Goal: Task Accomplishment & Management: Use online tool/utility

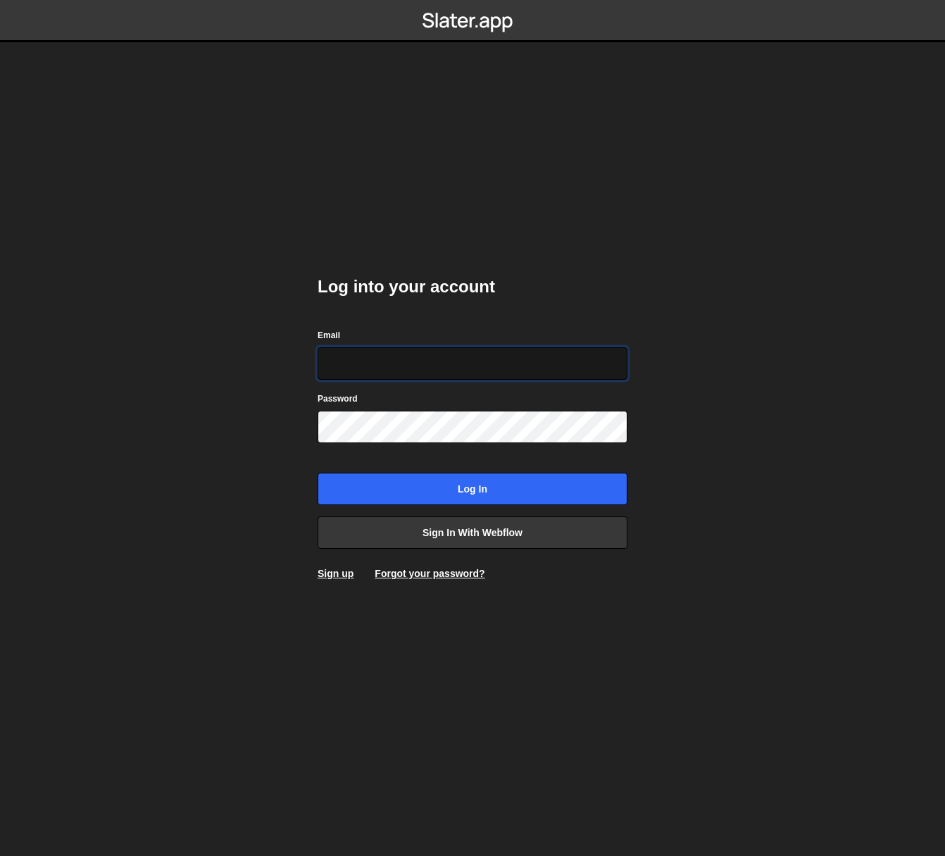
type input "johnbacic@mac.com"
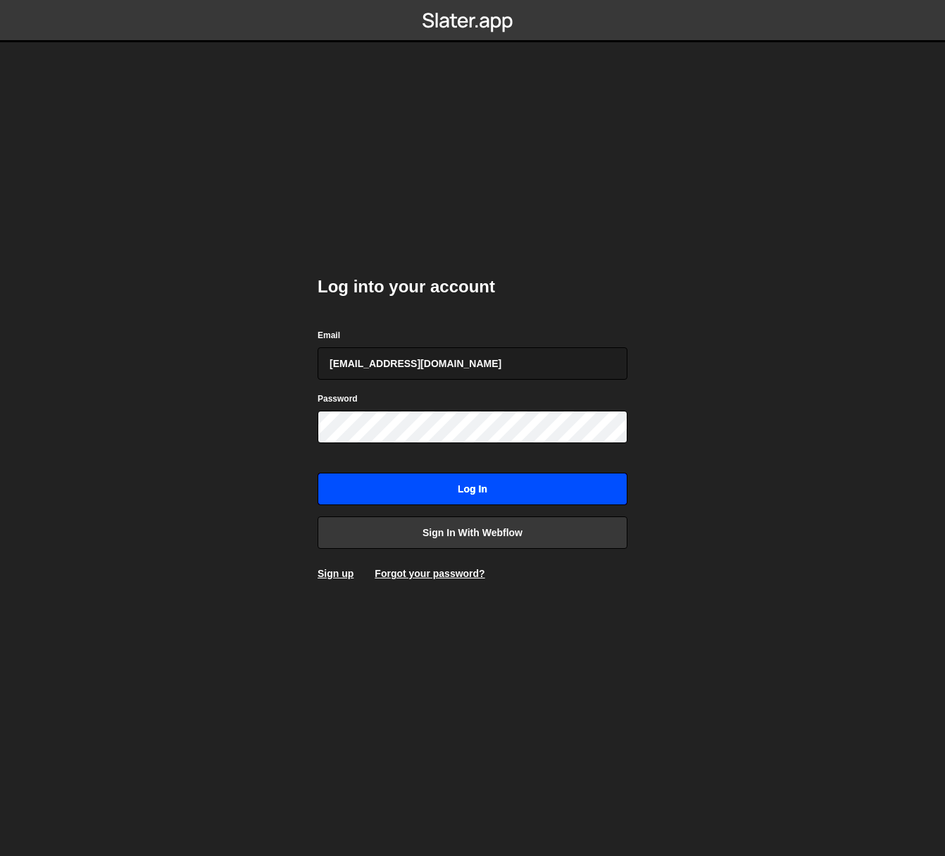
click at [480, 487] on input "Log in" at bounding box center [473, 488] width 310 height 32
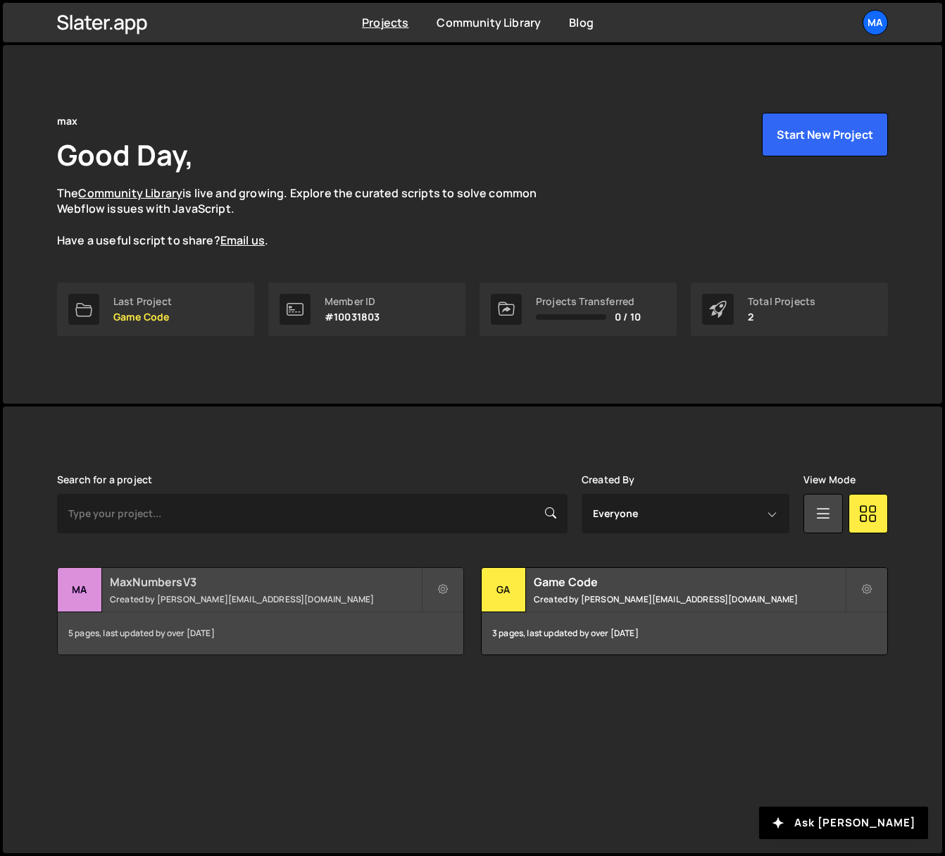
click at [146, 578] on h2 "MaxNumbersV3" at bounding box center [265, 581] width 311 height 15
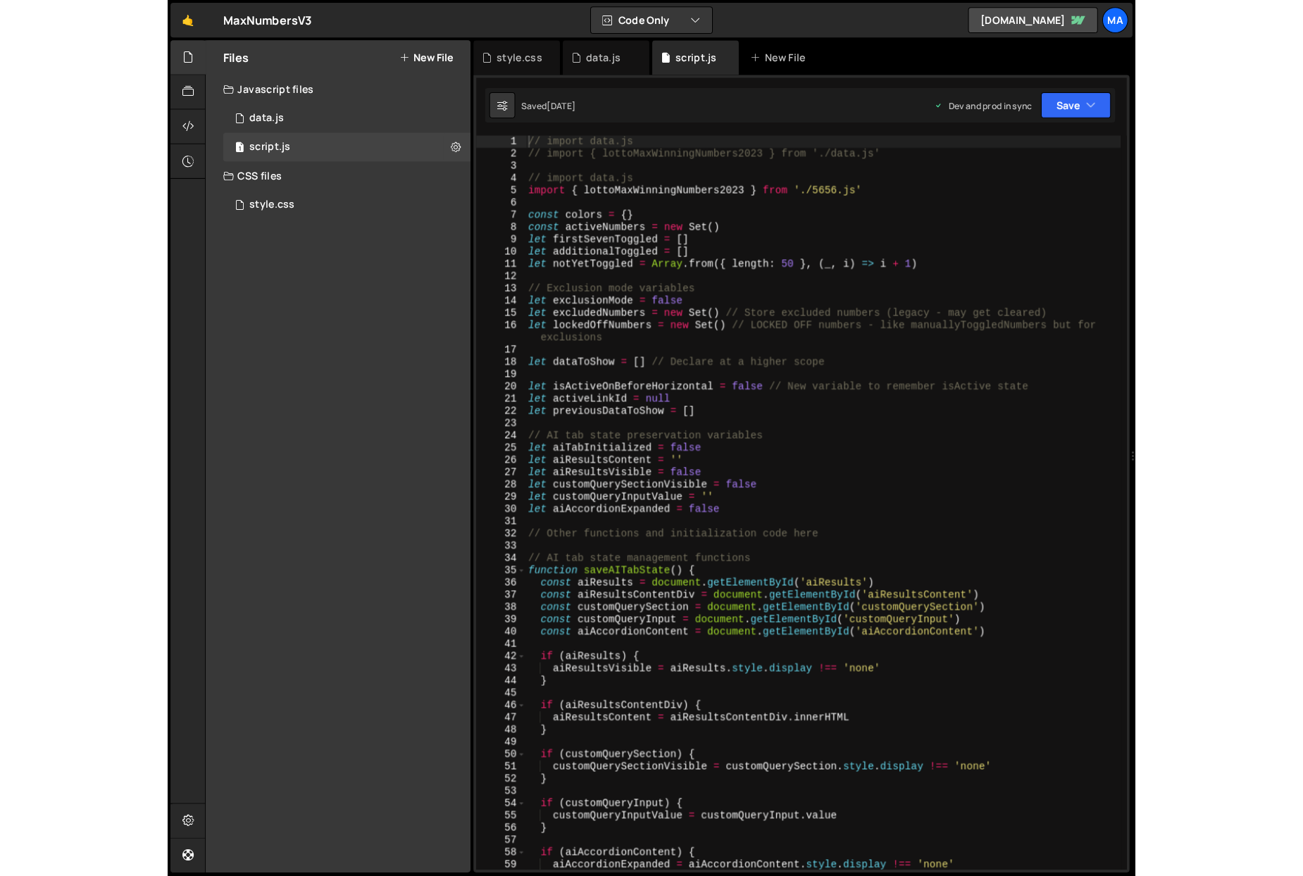
scroll to position [4416, 0]
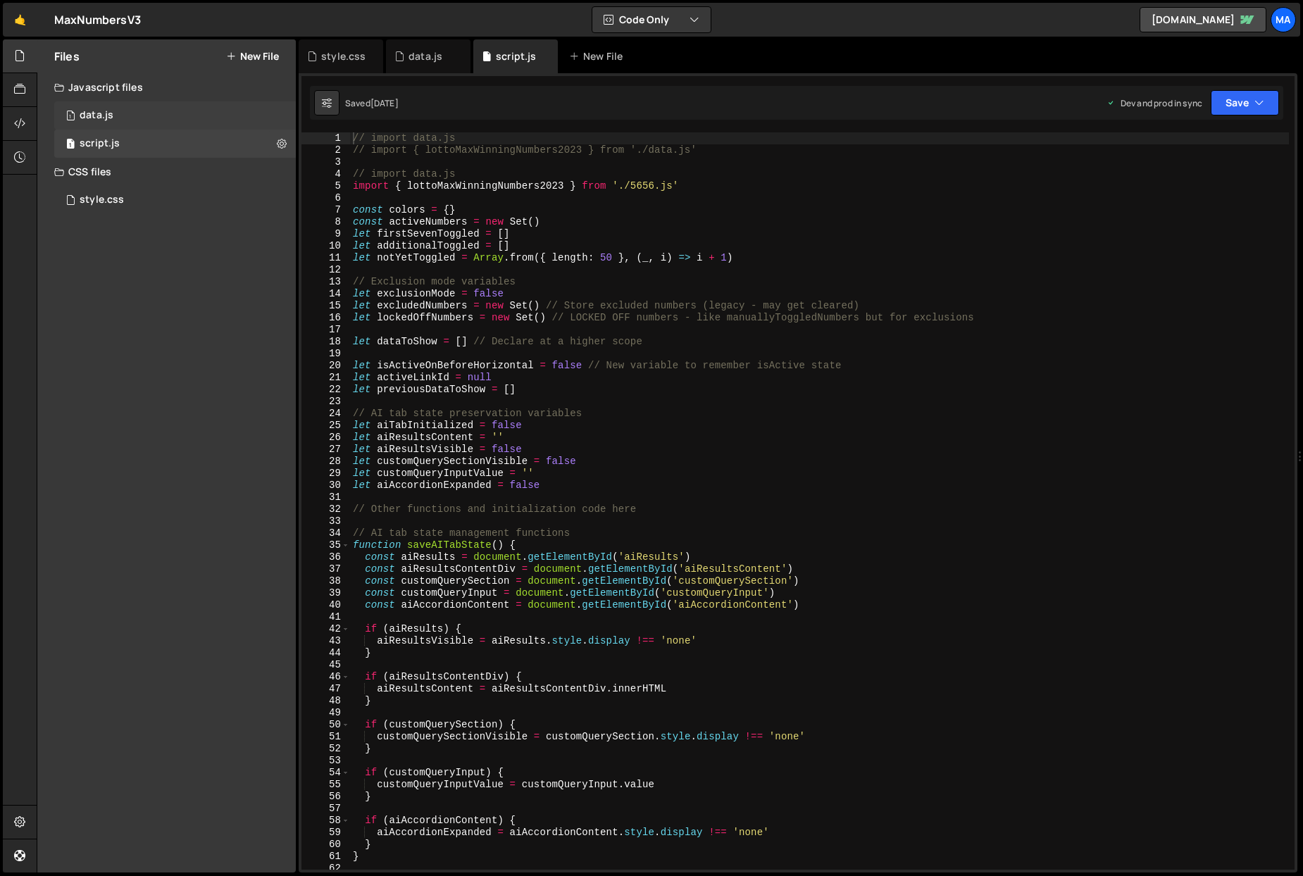
click at [84, 115] on div "data.js" at bounding box center [97, 115] width 34 height 13
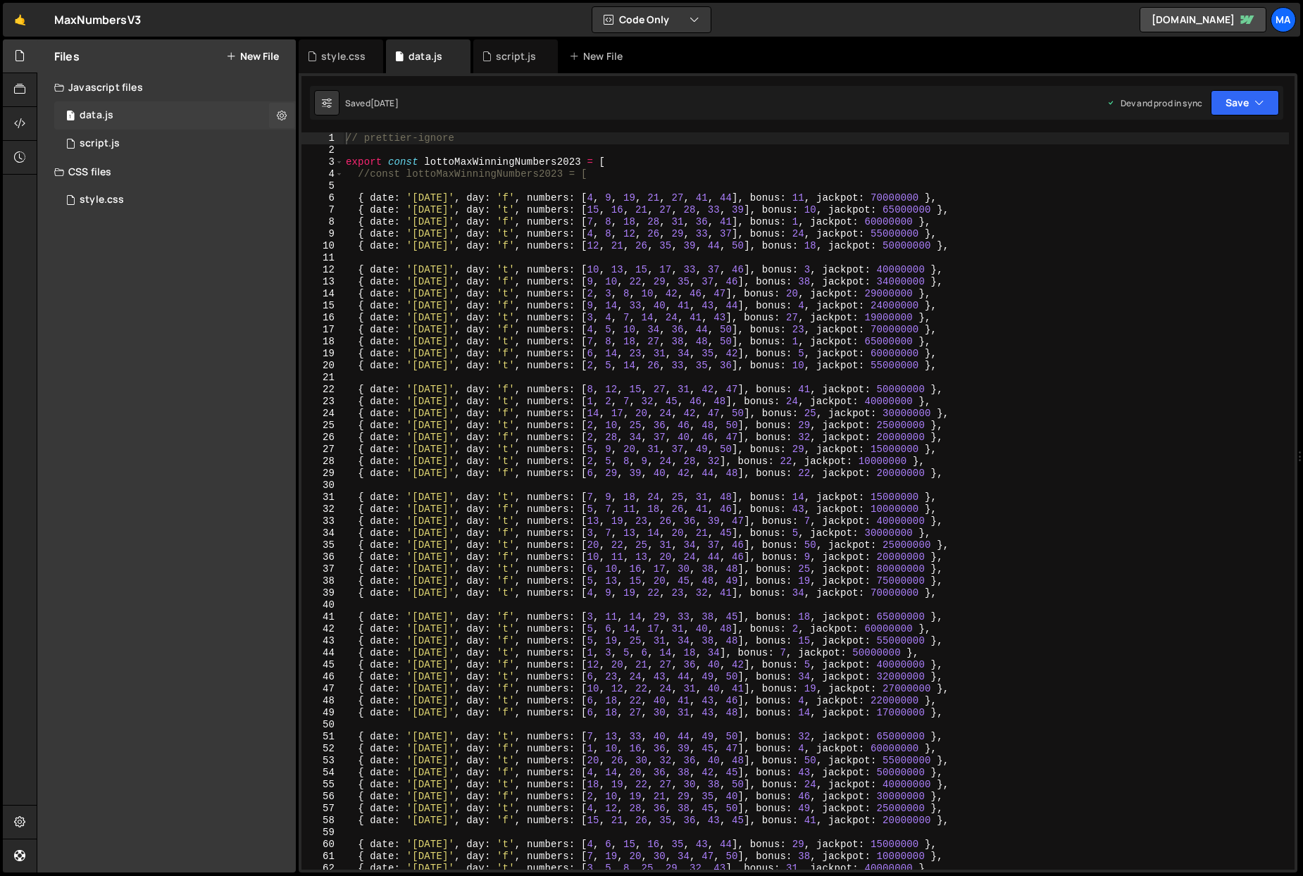
scroll to position [0, 0]
click at [471, 183] on div "// prettier-ignore export const lottoMaxWinningNumbers2023 = [ //const lottoMax…" at bounding box center [816, 512] width 946 height 761
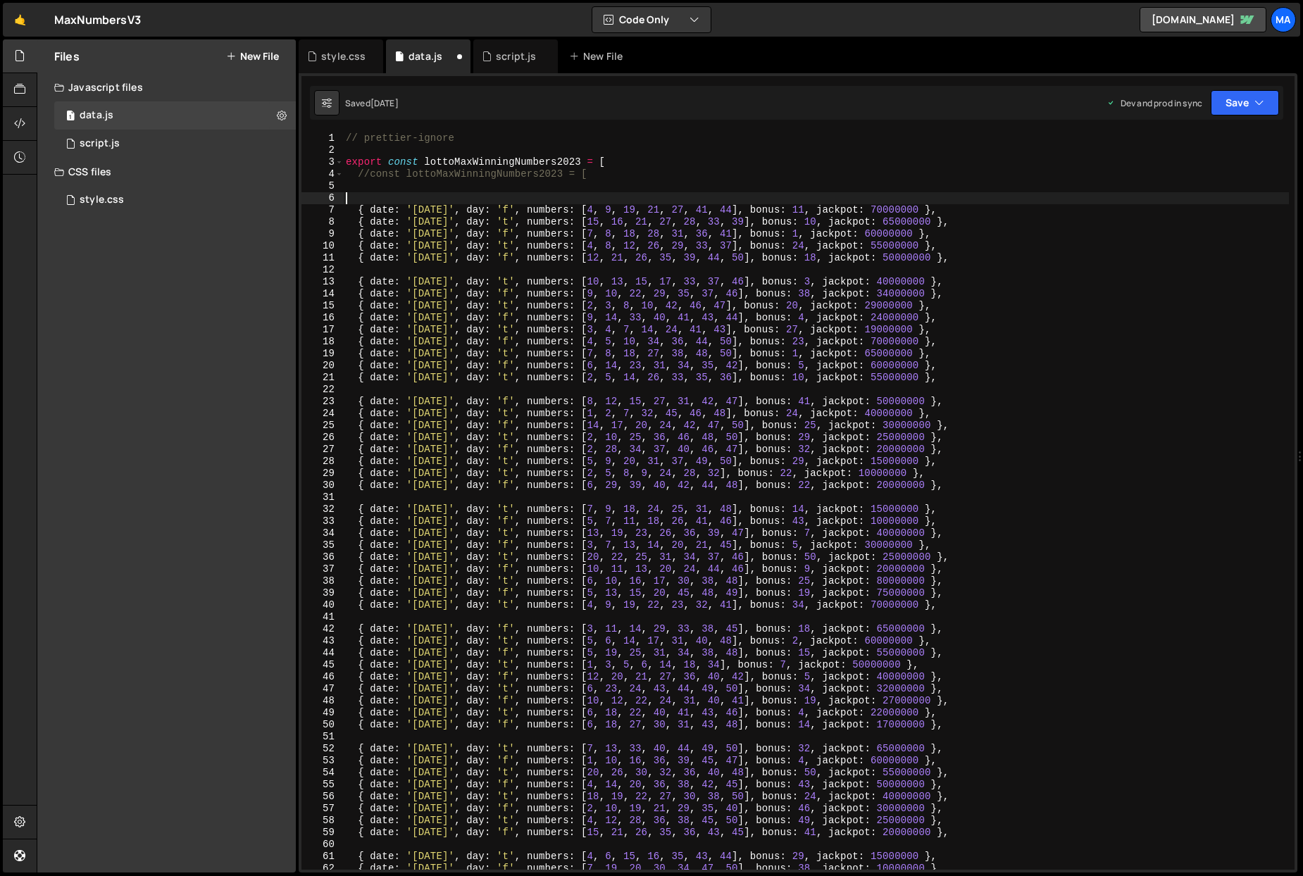
paste textarea "{ date: 'August 19, 2025', day: 't', numbers: [7, 10, 11, 17, 19, 34, 45], bonu…"
type textarea "{ date: 'August 19, 2025', day: 't', numbers: [7, 10, 11, 17, 19, 34, 45], bonu…"
click at [944, 102] on button "Save" at bounding box center [1244, 102] width 68 height 25
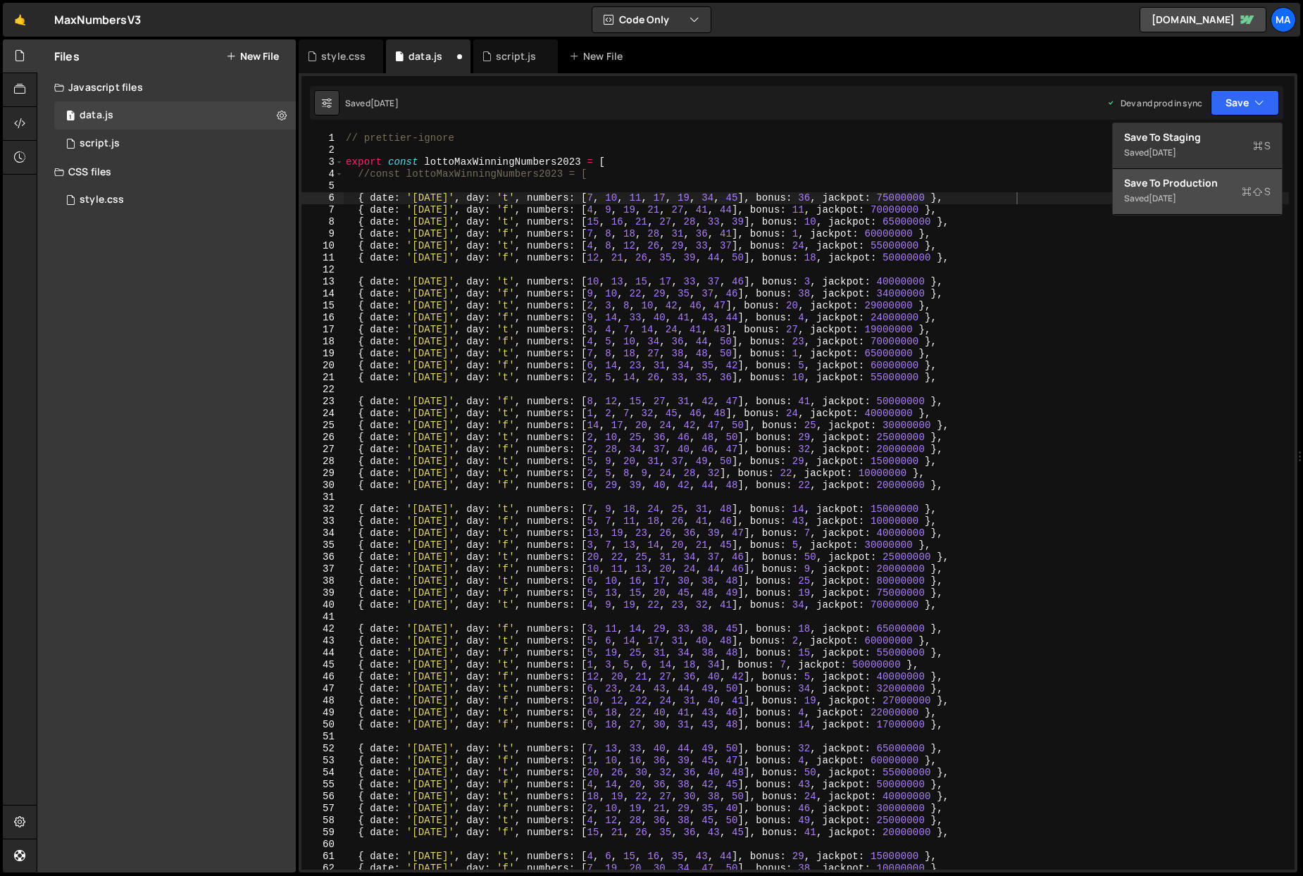
click at [944, 192] on div "Saved 3 days ago" at bounding box center [1197, 198] width 146 height 17
